Goal: Task Accomplishment & Management: Use online tool/utility

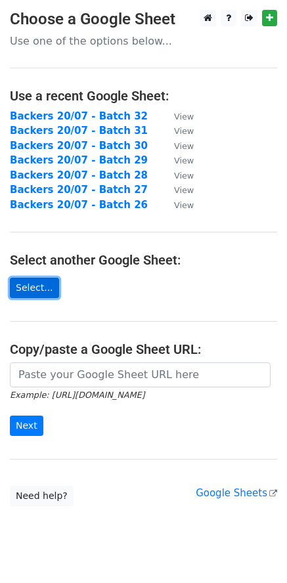
click at [45, 281] on link "Select..." at bounding box center [34, 288] width 49 height 20
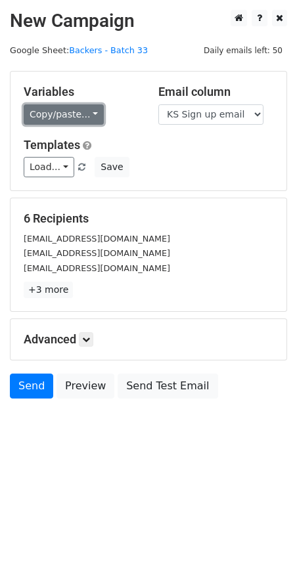
click at [77, 116] on link "Copy/paste..." at bounding box center [64, 114] width 80 height 20
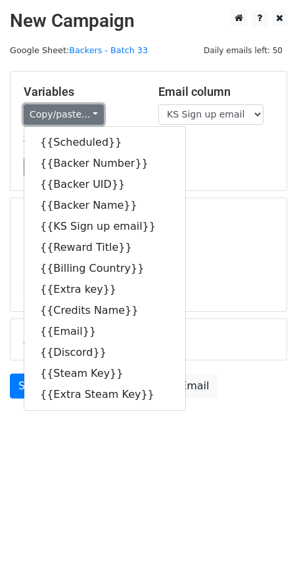
click at [77, 116] on link "Copy/paste..." at bounding box center [64, 114] width 80 height 20
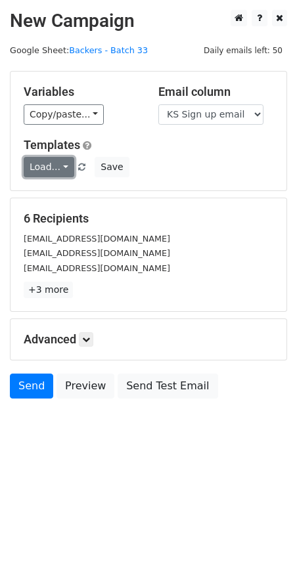
click at [50, 177] on link "Load..." at bounding box center [49, 167] width 51 height 20
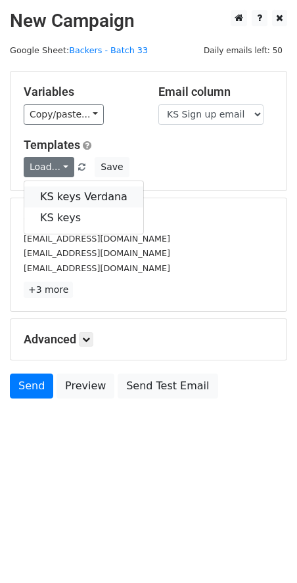
click at [74, 195] on link "KS keys Verdana" at bounding box center [83, 196] width 119 height 21
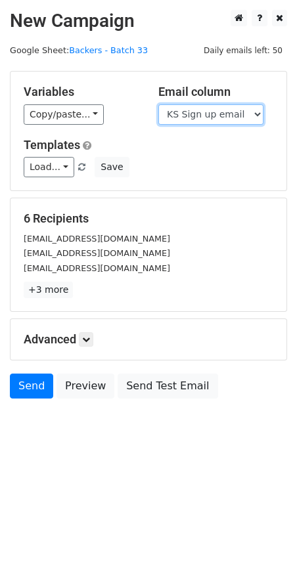
click at [232, 112] on select "Scheduled Backer Number Backer UID Backer Name KS Sign up email Reward Title Bi…" at bounding box center [210, 114] width 105 height 20
select select "Email"
click at [158, 104] on select "Scheduled Backer Number Backer UID Backer Name KS Sign up email Reward Title Bi…" at bounding box center [210, 114] width 105 height 20
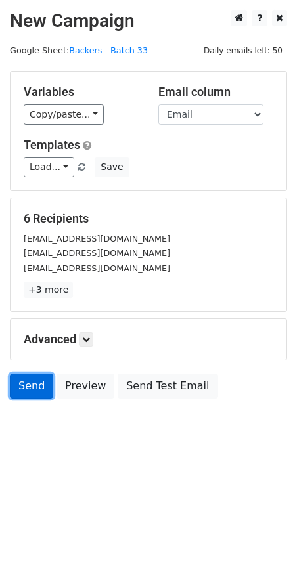
click at [24, 387] on link "Send" at bounding box center [31, 386] width 43 height 25
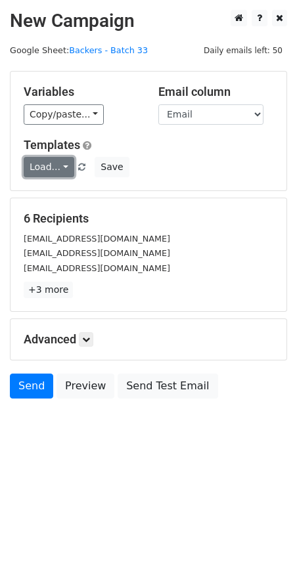
click at [54, 171] on link "Load..." at bounding box center [49, 167] width 51 height 20
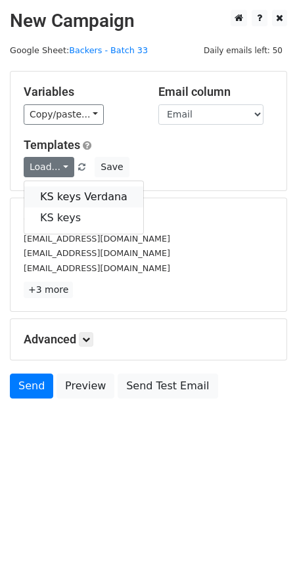
click at [82, 197] on link "KS keys Verdana" at bounding box center [83, 196] width 119 height 21
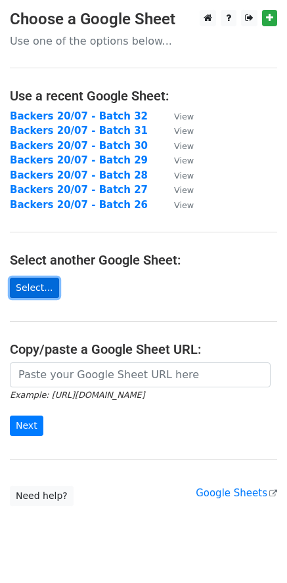
click at [35, 288] on link "Select..." at bounding box center [34, 288] width 49 height 20
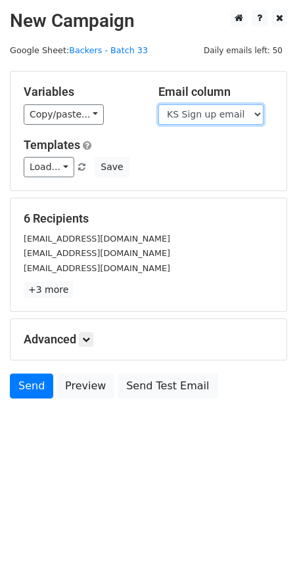
click at [257, 117] on select "Scheduled Backer Number Backer UID Backer Name KS Sign up email Reward Title Bi…" at bounding box center [210, 114] width 105 height 20
select select "Email"
click at [158, 104] on select "Scheduled Backer Number Backer UID Backer Name KS Sign up email Reward Title Bi…" at bounding box center [210, 114] width 105 height 20
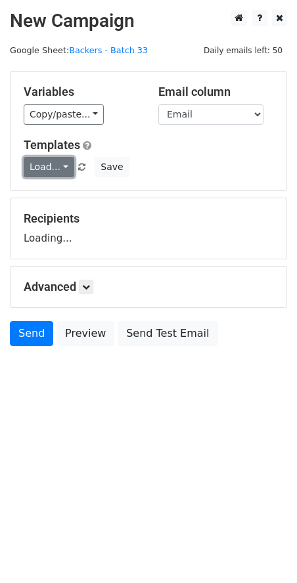
click at [64, 168] on link "Load..." at bounding box center [49, 167] width 51 height 20
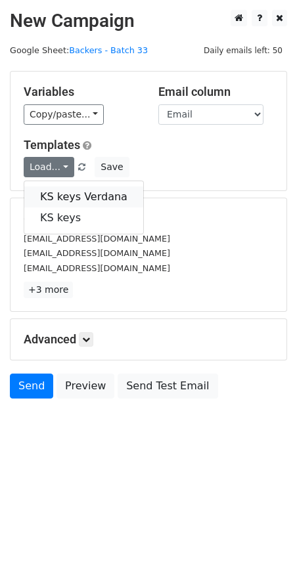
click at [66, 192] on link "KS keys Verdana" at bounding box center [83, 196] width 119 height 21
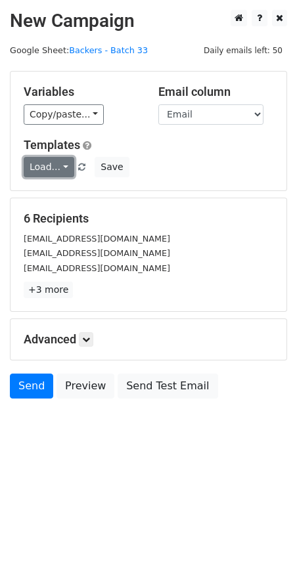
click at [49, 171] on link "Load..." at bounding box center [49, 167] width 51 height 20
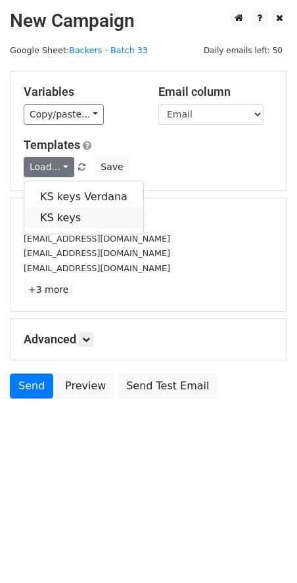
click at [62, 219] on link "KS keys" at bounding box center [83, 218] width 119 height 21
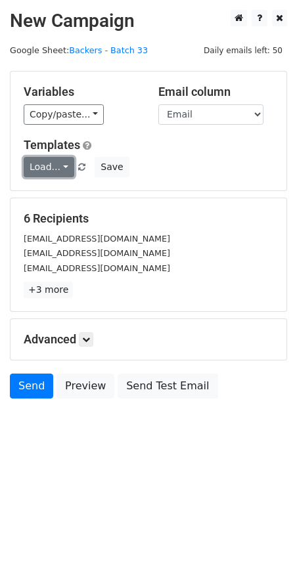
click at [54, 167] on link "Load..." at bounding box center [49, 167] width 51 height 20
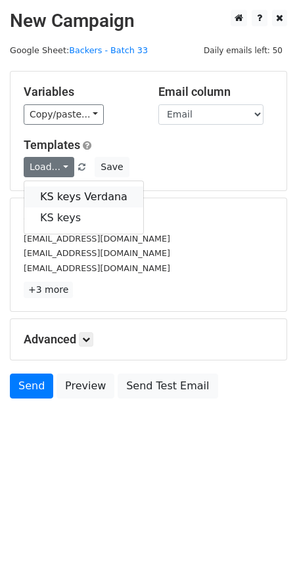
click at [58, 186] on link "KS keys Verdana" at bounding box center [83, 196] width 119 height 21
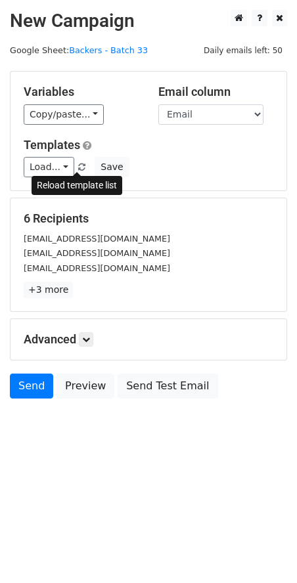
click at [78, 166] on span at bounding box center [81, 168] width 7 height 9
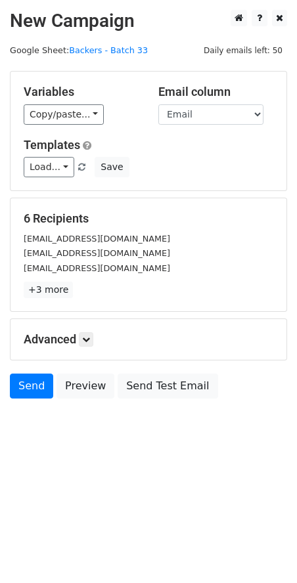
click at [78, 166] on span at bounding box center [81, 168] width 7 height 9
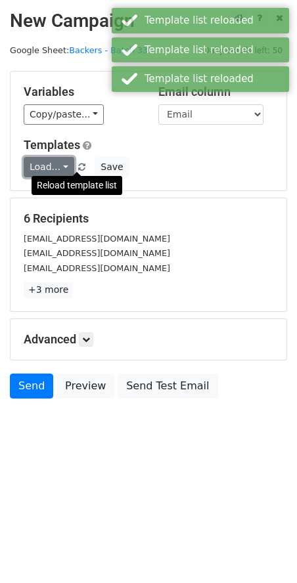
click at [41, 165] on link "Load..." at bounding box center [49, 167] width 51 height 20
click at [53, 192] on div "Reload template list" at bounding box center [77, 185] width 91 height 19
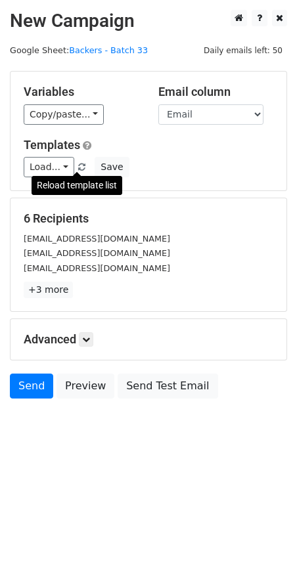
click at [227, 185] on div "Variables Copy/paste... {{Scheduled}} {{Backer Number}} {{Backer UID}} {{Backer…" at bounding box center [149, 131] width 276 height 119
click at [79, 167] on span at bounding box center [81, 168] width 7 height 9
click at [61, 171] on link "Load..." at bounding box center [49, 167] width 51 height 20
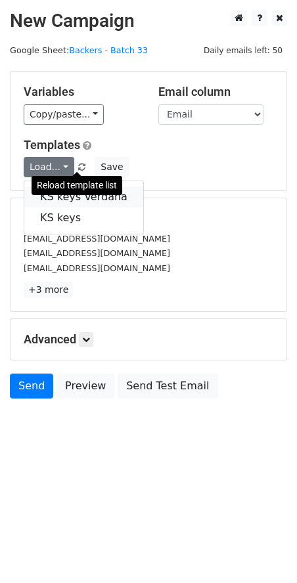
click at [51, 201] on link "KS keys Verdana" at bounding box center [83, 196] width 119 height 21
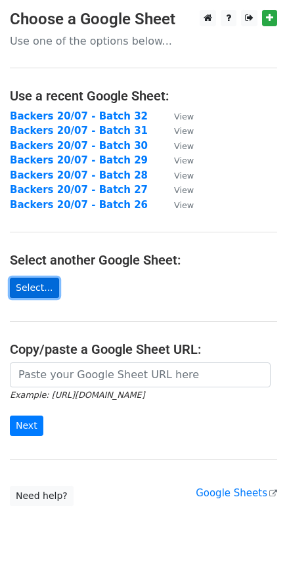
click at [33, 283] on link "Select..." at bounding box center [34, 288] width 49 height 20
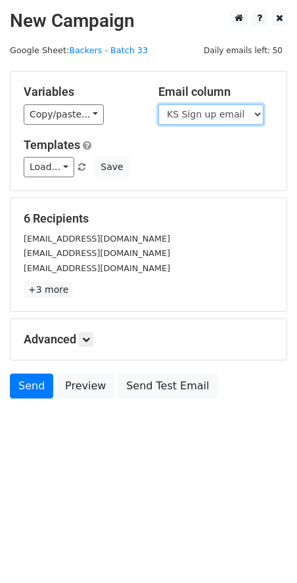
click at [229, 116] on select "Scheduled Backer Number Backer UID Backer Name KS Sign up email Reward Title Bi…" at bounding box center [210, 114] width 105 height 20
select select "Email"
click at [158, 104] on select "Scheduled Backer Number Backer UID Backer Name KS Sign up email Reward Title Bi…" at bounding box center [210, 114] width 105 height 20
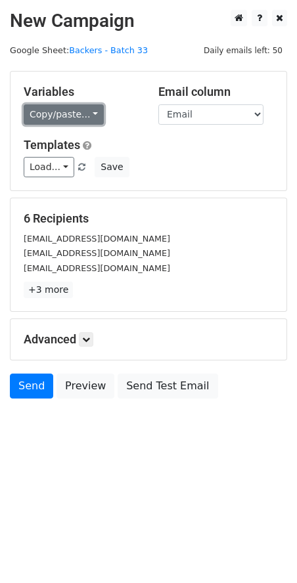
click at [75, 107] on link "Copy/paste..." at bounding box center [64, 114] width 80 height 20
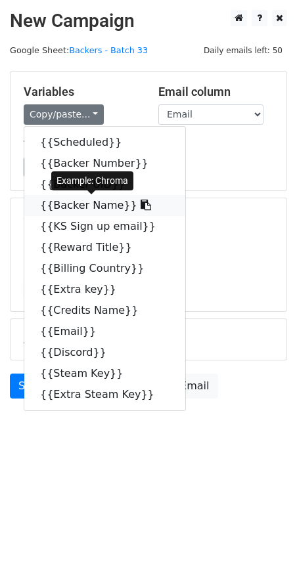
click at [92, 208] on link "{{Backer Name}}" at bounding box center [104, 205] width 161 height 21
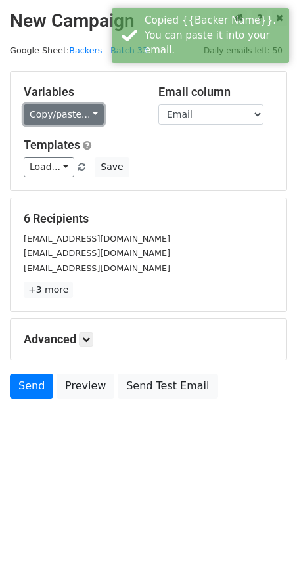
click at [70, 118] on link "Copy/paste..." at bounding box center [64, 114] width 80 height 20
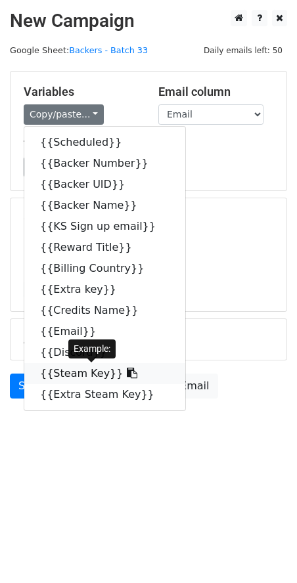
click at [69, 371] on link "{{Steam Key}}" at bounding box center [104, 373] width 161 height 21
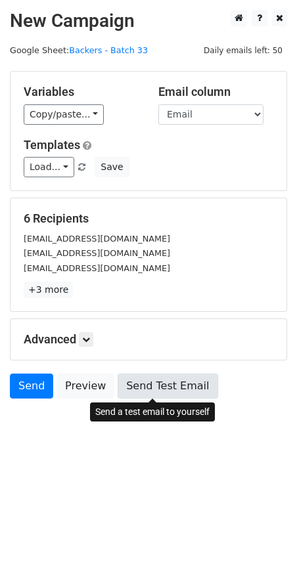
click at [167, 392] on link "Send Test Email" at bounding box center [168, 386] width 100 height 25
click at [156, 387] on link "Send Test Email" at bounding box center [168, 386] width 100 height 25
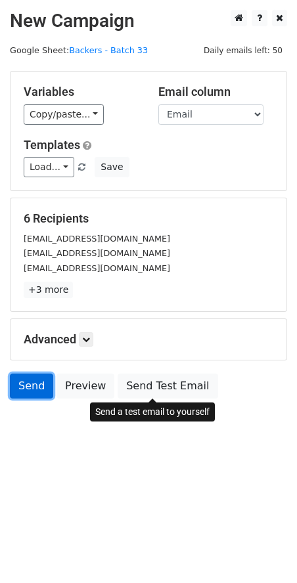
click at [33, 384] on link "Send" at bounding box center [31, 386] width 43 height 25
